Goal: Task Accomplishment & Management: Manage account settings

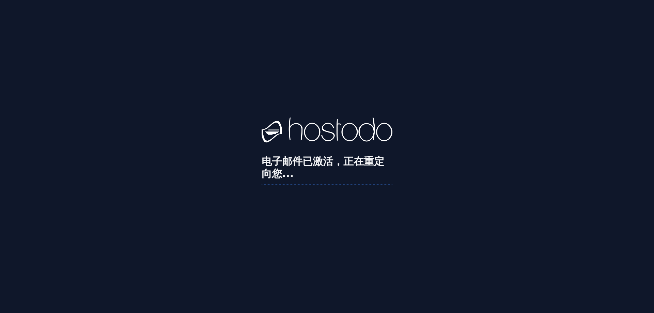
click at [226, 60] on div "电子邮件已激活，正在重定向您..." at bounding box center [327, 156] width 654 height 313
click at [319, 184] on div "电子邮件已激活，正在重定向您..." at bounding box center [326, 156] width 131 height 78
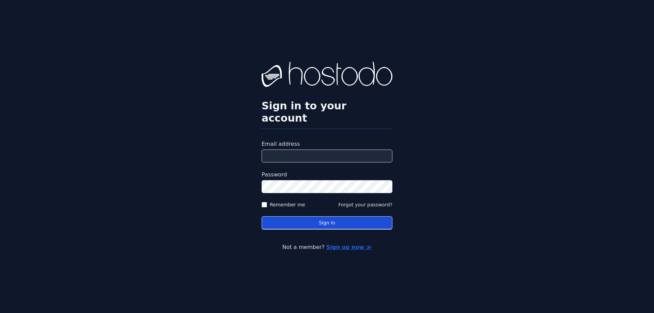
type input "**********"
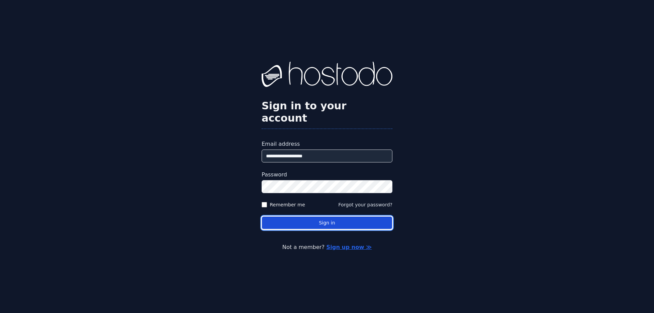
click at [315, 218] on button "Sign in" at bounding box center [326, 222] width 131 height 13
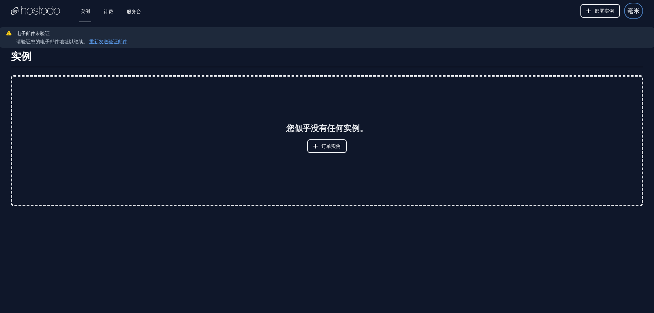
click at [637, 13] on font "毫米" at bounding box center [633, 10] width 12 height 7
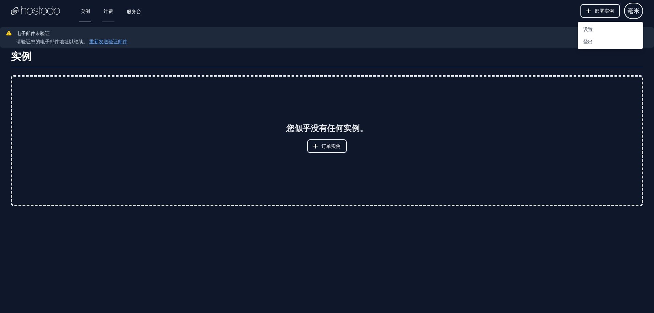
click at [114, 13] on link "计费" at bounding box center [108, 11] width 12 height 22
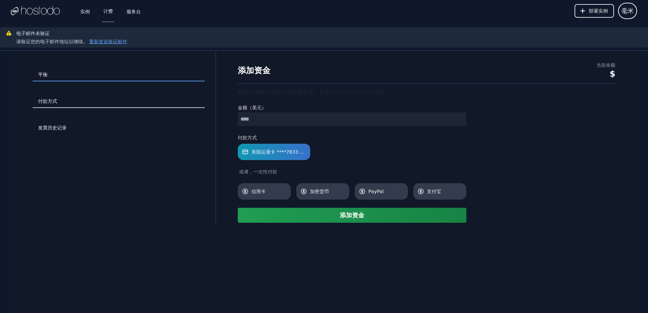
click at [56, 106] on link "付款方式" at bounding box center [119, 101] width 172 height 13
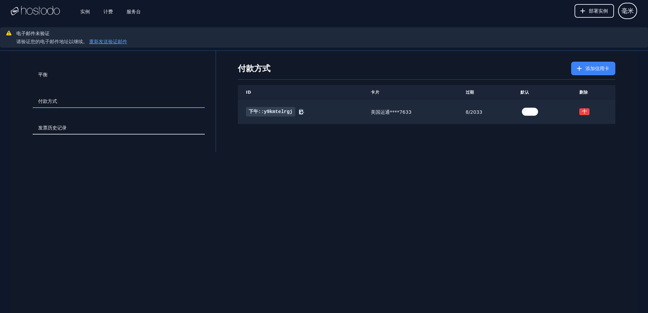
click at [54, 126] on font "发票历史记录" at bounding box center [52, 127] width 29 height 5
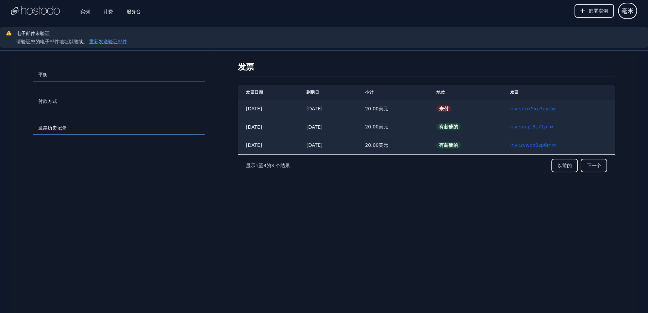
click at [47, 81] on link "平衡" at bounding box center [119, 74] width 172 height 13
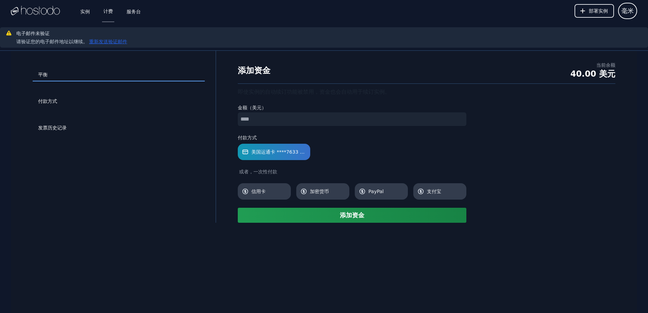
click at [97, 42] on font "重新发送验证邮件" at bounding box center [108, 41] width 38 height 5
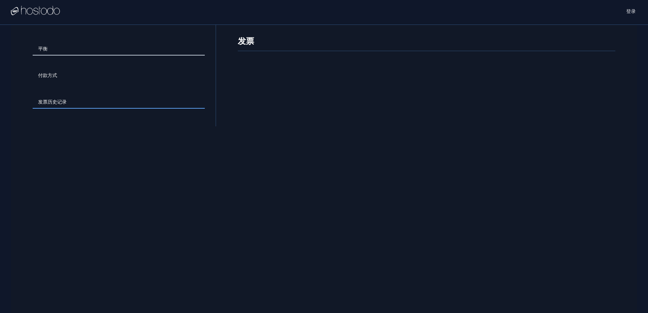
click at [51, 48] on link "平衡" at bounding box center [119, 49] width 172 height 13
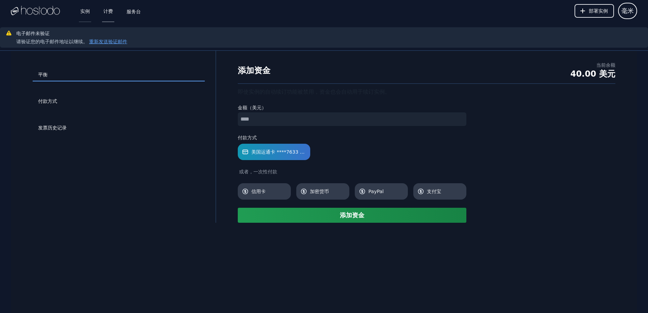
click at [87, 11] on font "实例" at bounding box center [85, 11] width 10 height 5
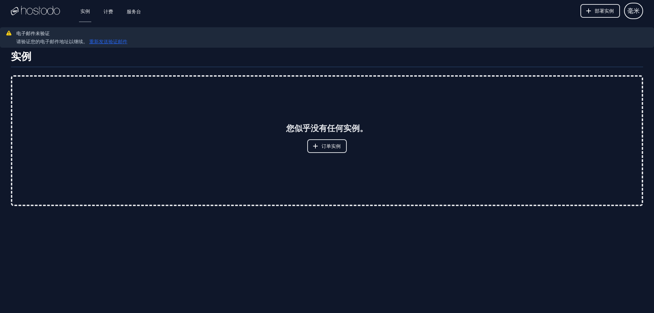
click at [115, 41] on font "重新发送验证邮件" at bounding box center [108, 41] width 38 height 5
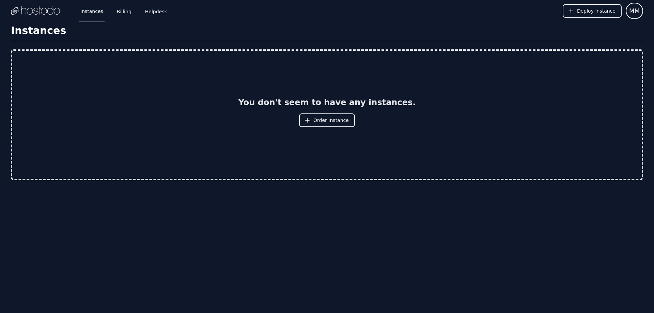
click at [47, 12] on img at bounding box center [35, 11] width 49 height 10
click at [12, 9] on img at bounding box center [35, 11] width 49 height 10
click at [28, 13] on img at bounding box center [35, 11] width 49 height 10
click at [325, 120] on span "Order Instance" at bounding box center [330, 120] width 35 height 7
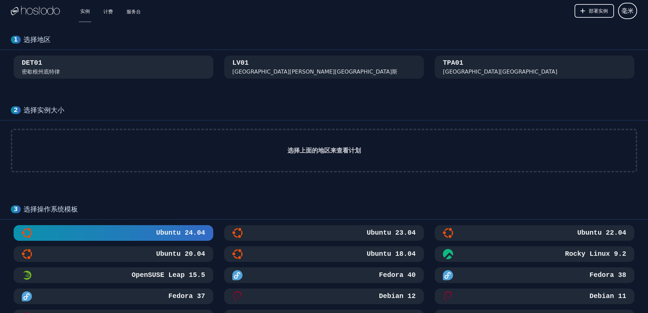
click at [141, 74] on div "DET01 密歇根州底特律" at bounding box center [113, 67] width 183 height 18
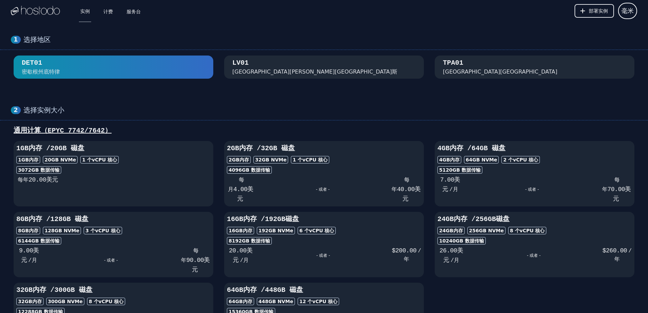
click at [275, 73] on font "内华达州拉斯维加斯" at bounding box center [314, 71] width 165 height 6
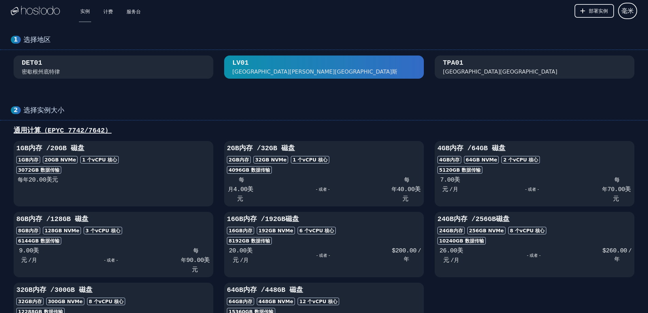
click at [487, 68] on div "TPA01 佛罗里达州坦帕市" at bounding box center [534, 67] width 183 height 18
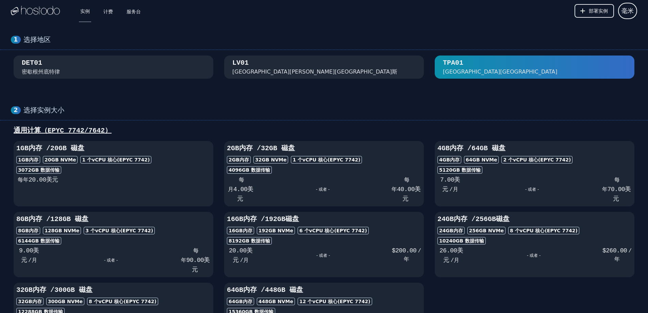
click at [329, 73] on div "LV01 内华达州拉斯维加斯" at bounding box center [323, 67] width 183 height 18
click at [345, 74] on div "LV01 内华达州拉斯维加斯" at bounding box center [323, 67] width 183 height 18
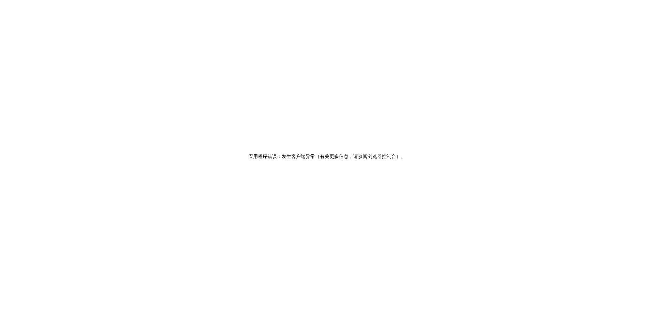
click at [417, 66] on div "应用程序错误：发生客户端异常（有关更多信息，请参阅浏览器控制台） 。" at bounding box center [327, 156] width 654 height 313
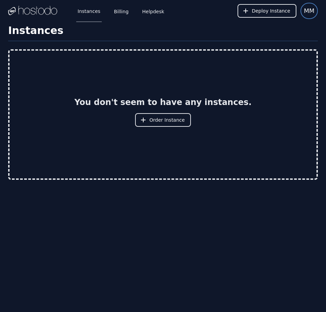
click at [306, 12] on span "MM" at bounding box center [309, 11] width 11 height 10
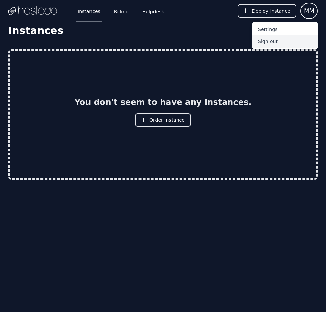
click at [267, 44] on button "Sign out" at bounding box center [285, 41] width 65 height 12
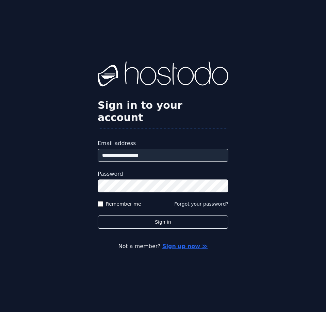
click at [141, 151] on input "**********" at bounding box center [163, 155] width 131 height 13
paste input "email"
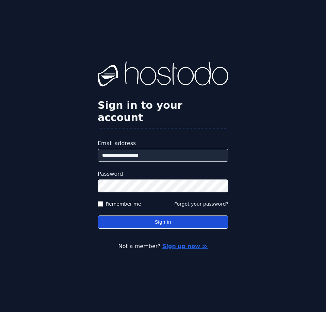
type input "**********"
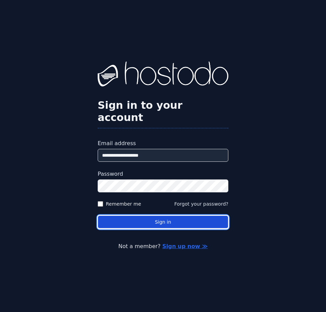
click at [142, 216] on button "Sign in" at bounding box center [163, 222] width 131 height 13
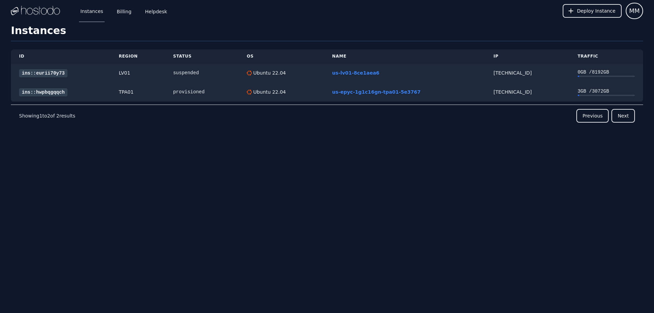
click at [326, 196] on div "Instances Billing Helpdesk Deploy Instance MM Instances SSH Keys Billing Helpde…" at bounding box center [327, 156] width 654 height 313
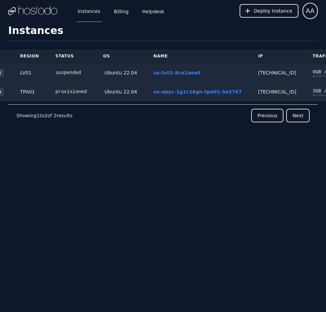
scroll to position [0, 61]
drag, startPoint x: 275, startPoint y: 75, endPoint x: 240, endPoint y: 75, distance: 35.1
click at [250, 75] on td "[TECHNICAL_ID]" at bounding box center [277, 72] width 54 height 19
copy div "[TECHNICAL_ID]"
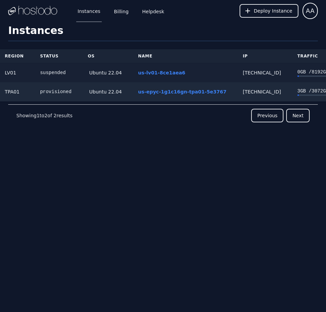
click at [300, 73] on div "0 GB / 8192 GB" at bounding box center [312, 72] width 31 height 7
click at [147, 73] on link "us-lv01-8ce1aea6" at bounding box center [161, 72] width 47 height 5
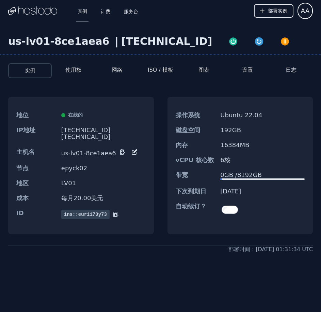
drag, startPoint x: 268, startPoint y: 188, endPoint x: 214, endPoint y: 169, distance: 56.8
click at [214, 169] on dl "操作系统 Ubuntu 22.04 磁盘空间 192 GB 内存 16384 MB vCPU 核心数 6 核 带宽 0 GB / 8192 GB 下次到期日 …" at bounding box center [240, 164] width 146 height 113
click at [130, 196] on dd "每月 20.00 美元 ​" at bounding box center [103, 198] width 84 height 7
copy font "[TECHNICAL_ID]"
drag, startPoint x: 132, startPoint y: 99, endPoint x: 125, endPoint y: 90, distance: 11.8
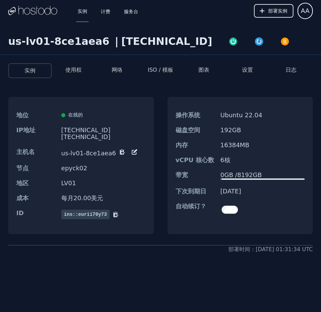
click at [132, 99] on div "地位 在线的 IP地址 [TECHNICAL_ID] [TECHNICAL_ID] 主机名 us-lv01-8ce1aea6 节点 epyck02 地区 [G…" at bounding box center [81, 166] width 146 height 138
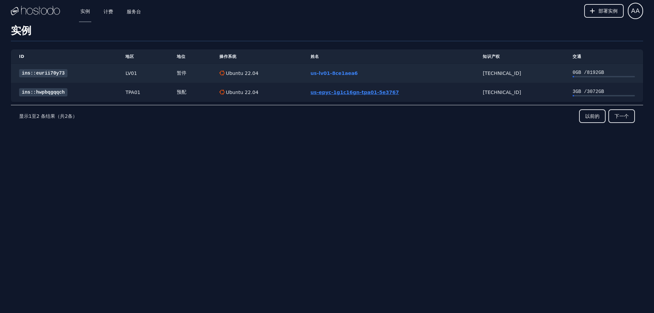
click at [326, 93] on font "us-epyc-1g1c16gn-tpa01-5e3767" at bounding box center [354, 92] width 89 height 5
click at [327, 92] on font "us-epyc-1g1c16gn-tpa01-5e3767" at bounding box center [354, 92] width 89 height 5
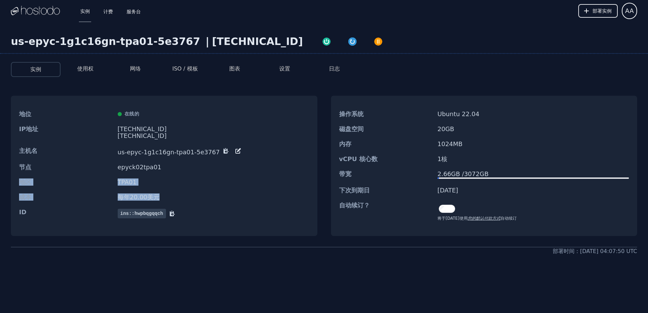
drag, startPoint x: 253, startPoint y: 192, endPoint x: 210, endPoint y: 168, distance: 49.1
click at [210, 168] on dl "地位 在线的 IP地址 66.187.6.72 2606:65c0:20:276:ddd:7903:f57e:130/64 主机名 us-epyc-1g1c1…" at bounding box center [164, 165] width 307 height 116
click at [277, 182] on dd "TPA01" at bounding box center [214, 182] width 192 height 7
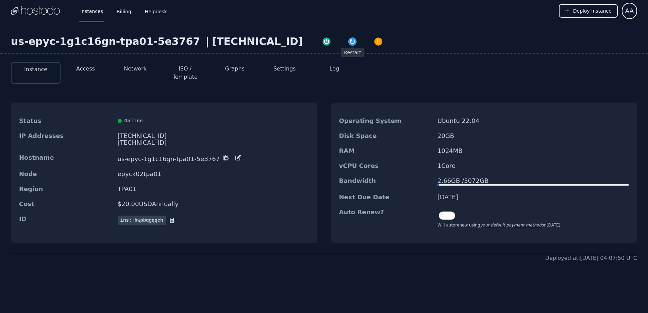
click at [348, 41] on img "button" at bounding box center [353, 42] width 10 height 10
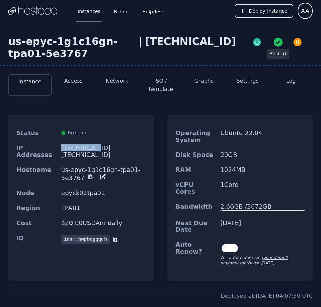
drag, startPoint x: 260, startPoint y: 215, endPoint x: 221, endPoint y: 217, distance: 39.5
click at [221, 220] on dd "03/05/2026" at bounding box center [262, 227] width 84 height 14
copy dd "03/05/2026"
click at [74, 78] on button "Access" at bounding box center [73, 81] width 19 height 8
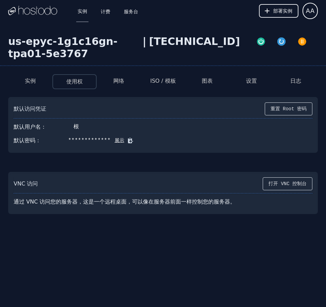
click at [116, 141] on font "展示" at bounding box center [120, 140] width 10 height 5
drag, startPoint x: 116, startPoint y: 140, endPoint x: 73, endPoint y: 141, distance: 43.2
click at [73, 141] on div "默认密码： OD1szpo~`vQnN~F* 隐藏" at bounding box center [163, 141] width 299 height 14
drag, startPoint x: 68, startPoint y: 141, endPoint x: 116, endPoint y: 141, distance: 48.0
click at [116, 141] on div "默认密码： OD1szpo~`vQnN~F* 隐藏" at bounding box center [163, 141] width 299 height 14
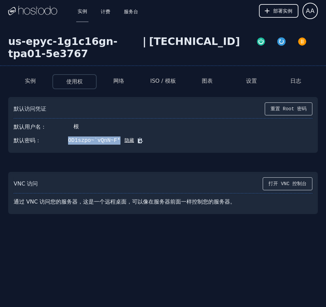
copy font "OD1szpo~`vQnN~F*"
click at [166, 147] on div "默认密码： OD1szpo~`vQnN~F* 隐藏" at bounding box center [163, 141] width 299 height 14
drag, startPoint x: 115, startPoint y: 140, endPoint x: 64, endPoint y: 142, distance: 51.4
click at [64, 142] on div "默认密码： OD1szpo~`vQnN~F* 隐藏" at bounding box center [163, 141] width 299 height 14
click at [80, 143] on font "OD1szpo~`vQnN~F*" at bounding box center [94, 141] width 52 height 6
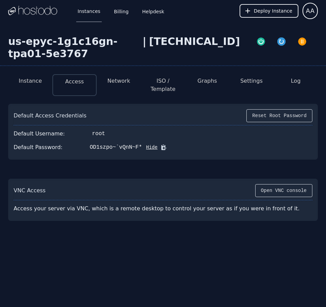
click at [125, 149] on div "OD1szpo~`vQnN~F*" at bounding box center [116, 147] width 52 height 8
drag, startPoint x: 135, startPoint y: 147, endPoint x: 118, endPoint y: 148, distance: 16.7
click at [118, 148] on div "Default Password: OD1szpo~`vQnN~F* Hide" at bounding box center [163, 148] width 299 height 14
drag, startPoint x: 87, startPoint y: 148, endPoint x: 135, endPoint y: 148, distance: 48.3
click at [135, 148] on div "Default Password: OD1szpo~`vQnN~F* Hide" at bounding box center [163, 148] width 299 height 14
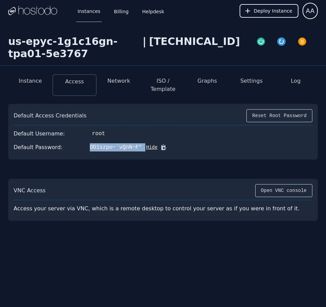
copy div "OD1szpo~`vQnN~F*"
